Goal: Navigation & Orientation: Find specific page/section

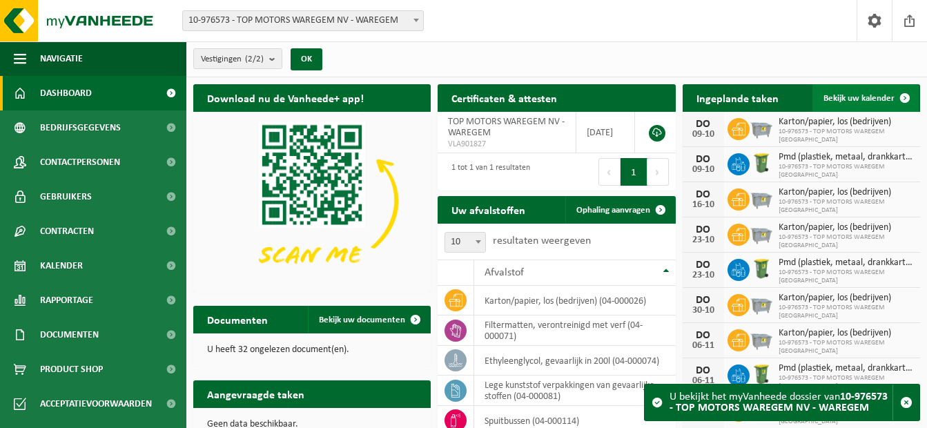
click at [904, 97] on span at bounding box center [905, 98] width 28 height 28
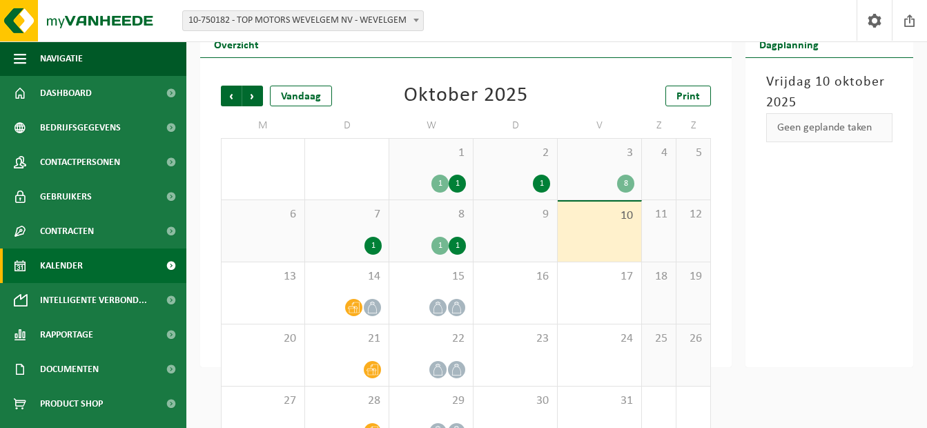
scroll to position [88, 0]
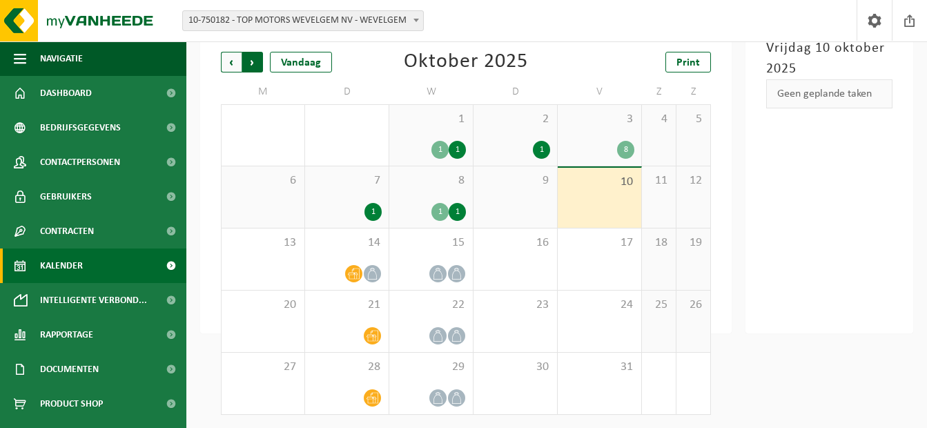
click at [228, 61] on span "Vorige" at bounding box center [231, 62] width 21 height 21
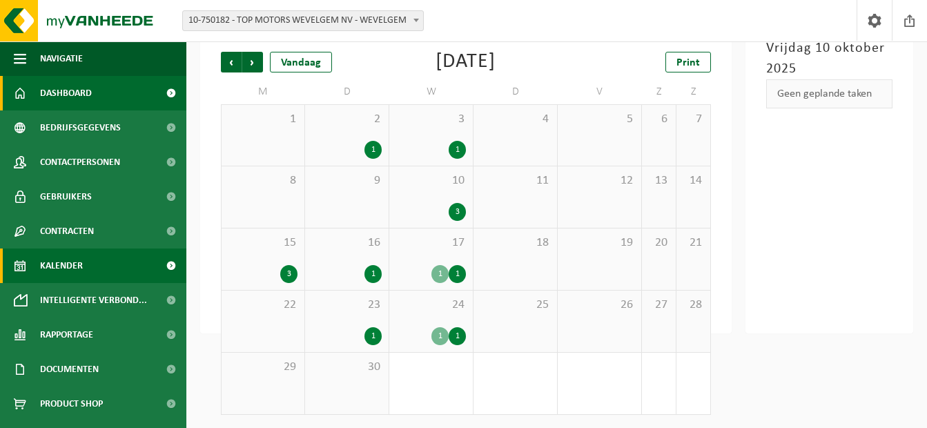
click at [76, 96] on span "Dashboard" at bounding box center [66, 93] width 52 height 35
